Goal: Information Seeking & Learning: Learn about a topic

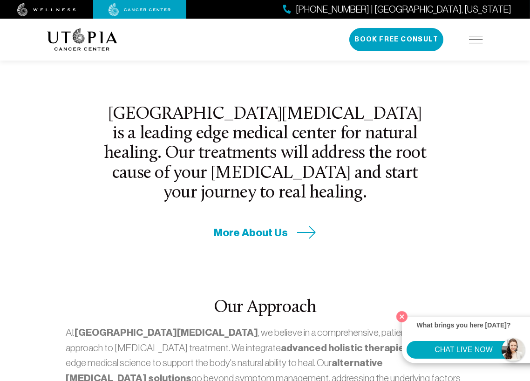
scroll to position [310, 0]
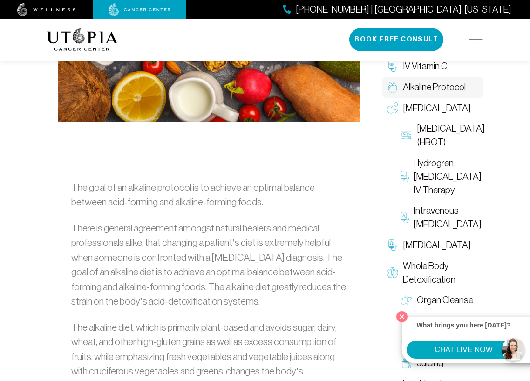
scroll to position [373, 0]
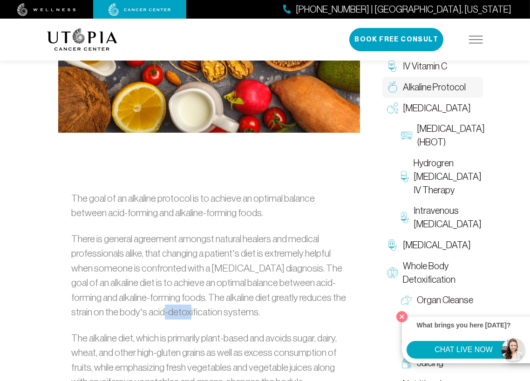
drag, startPoint x: 160, startPoint y: 313, endPoint x: 166, endPoint y: 313, distance: 5.6
click at [166, 313] on p "There is general agreement amongst natural healers and medical professionals al…" at bounding box center [209, 275] width 276 height 88
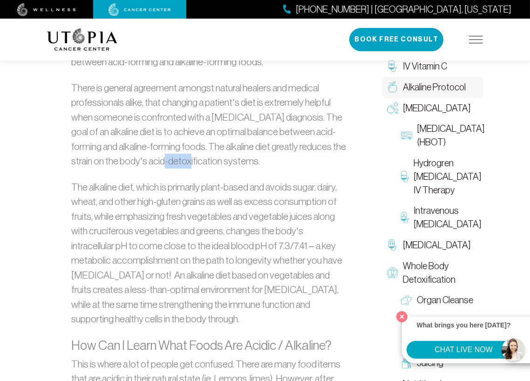
scroll to position [559, 0]
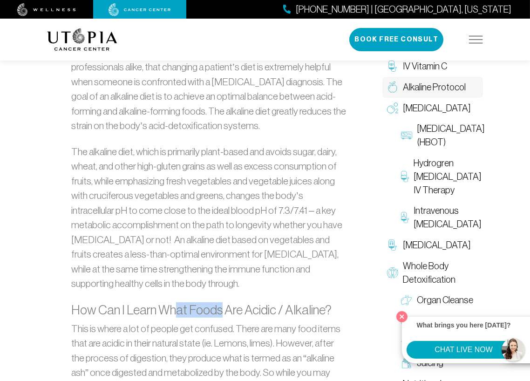
drag, startPoint x: 177, startPoint y: 309, endPoint x: 228, endPoint y: 307, distance: 51.2
click at [221, 308] on h3 "How Can I Learn What Foods Are Acidic / Alkaline?" at bounding box center [209, 309] width 276 height 15
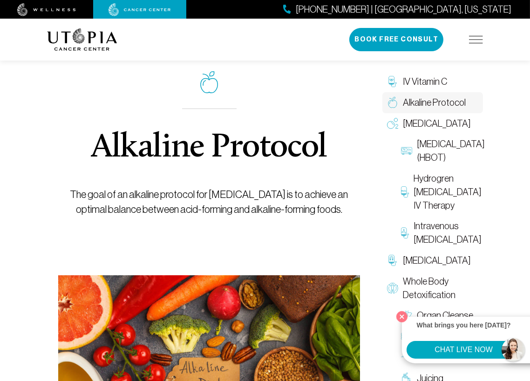
scroll to position [0, 0]
